Goal: Find specific page/section: Find specific page/section

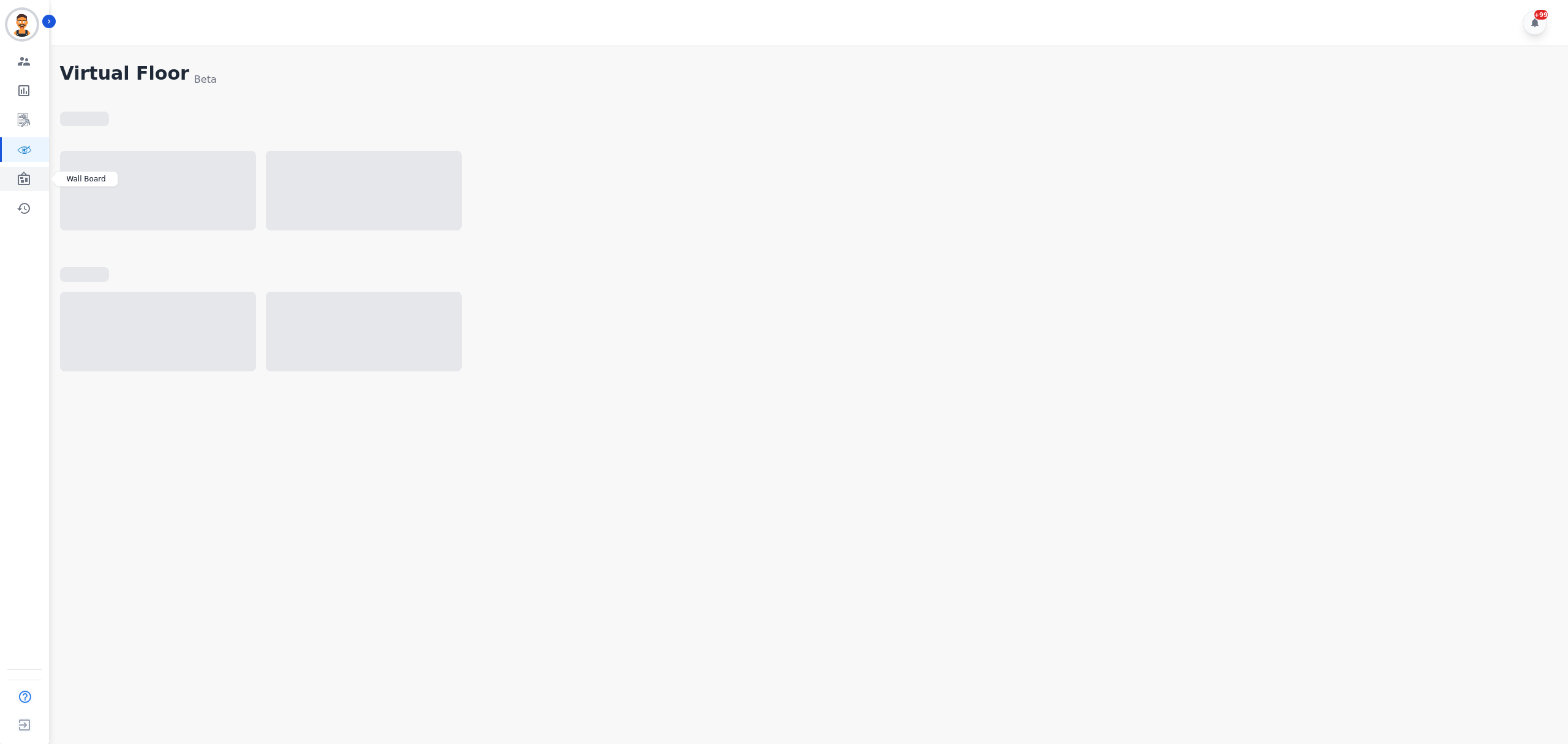
click at [17, 171] on icon "Sidebar" at bounding box center [24, 179] width 15 height 15
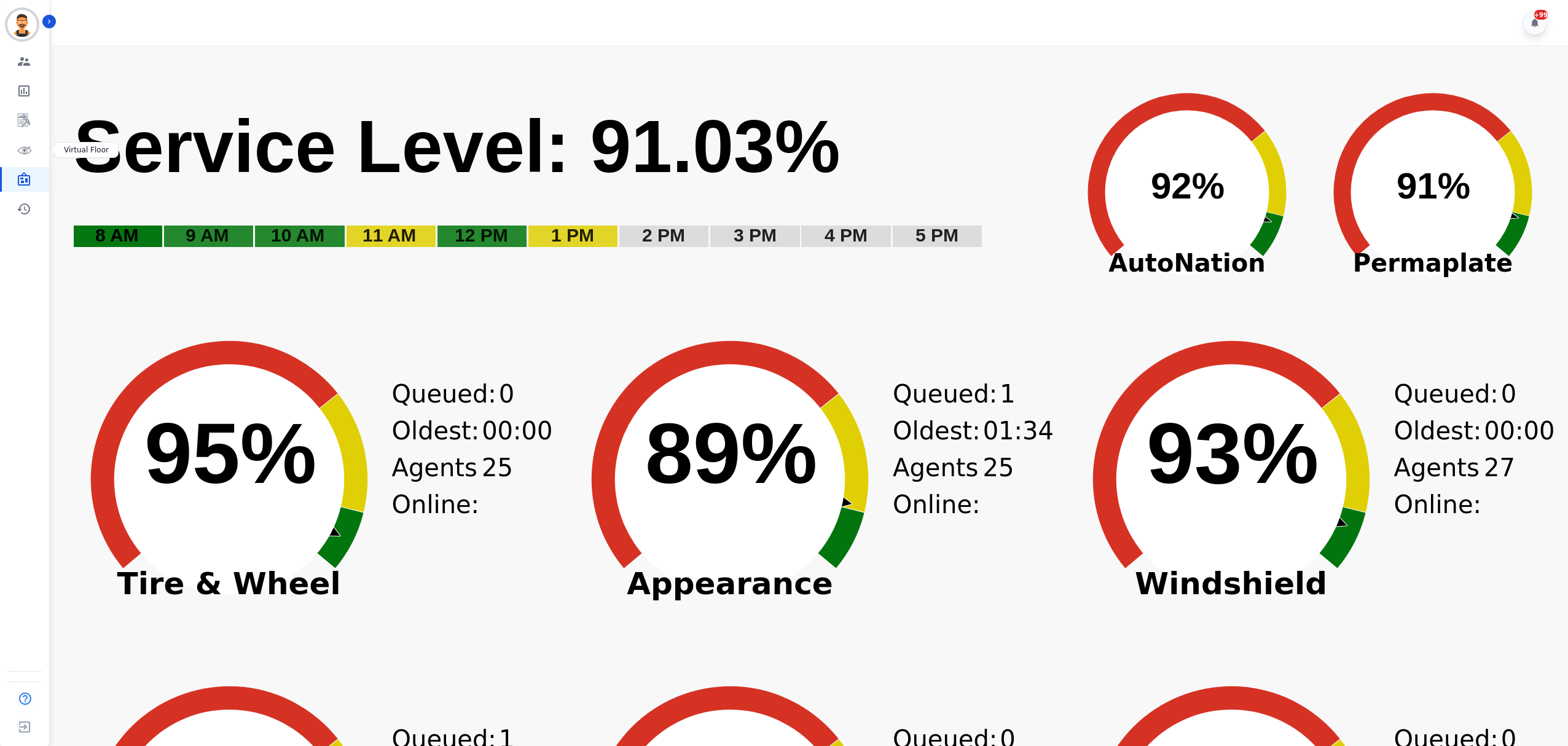
click at [28, 134] on div "Engagement Team Metrics Interaction Mining Virtual Floor Wall Board Coaching Hi…" at bounding box center [25, 135] width 49 height 172
click at [35, 161] on link "Sidebar" at bounding box center [25, 150] width 47 height 25
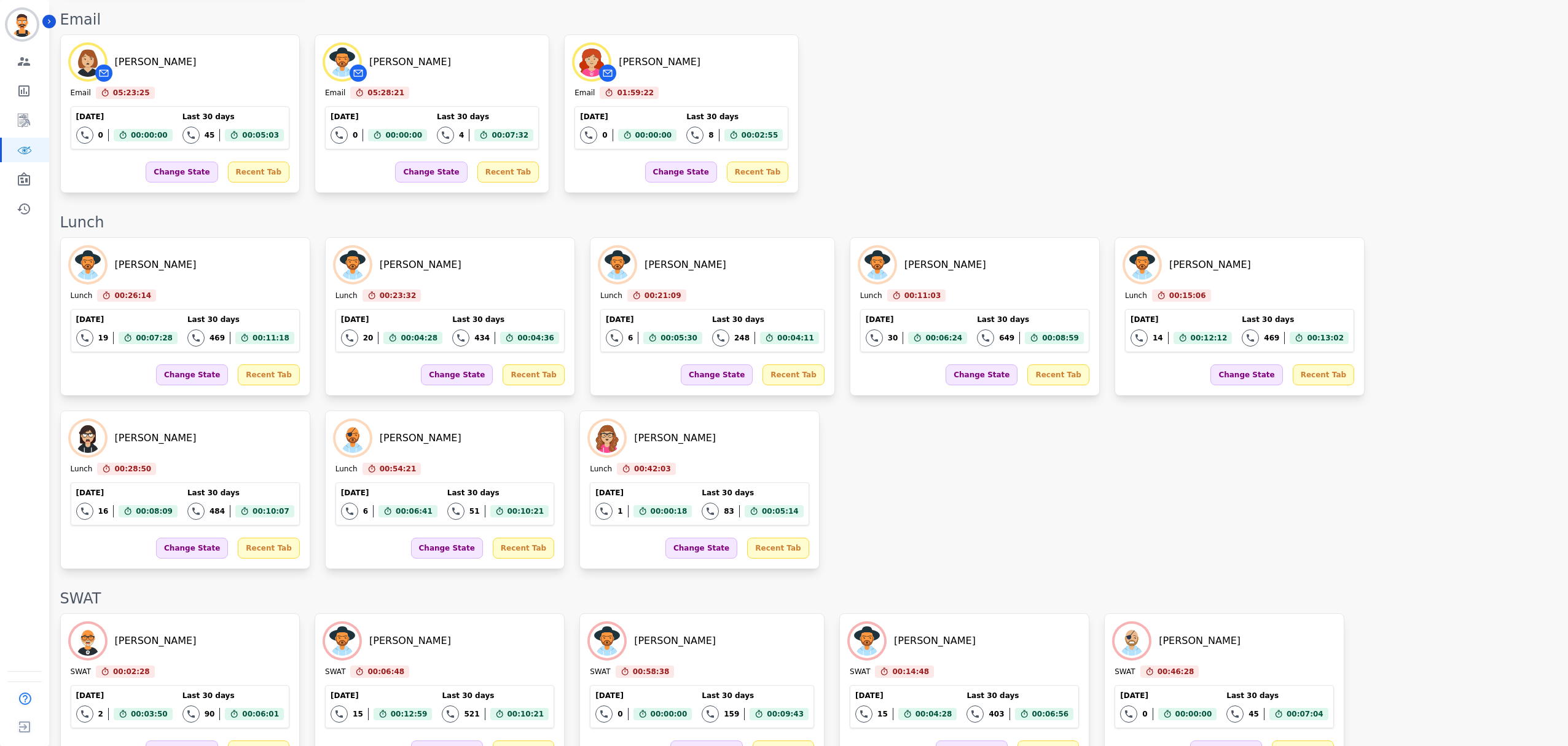
scroll to position [1465, 0]
